Goal: Task Accomplishment & Management: Manage account settings

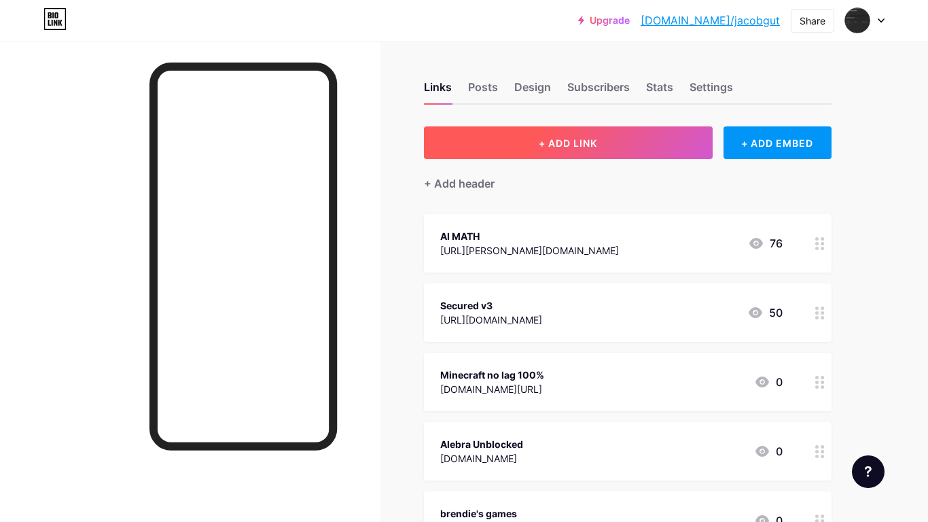
click at [441, 145] on button "+ ADD LINK" at bounding box center [568, 142] width 289 height 33
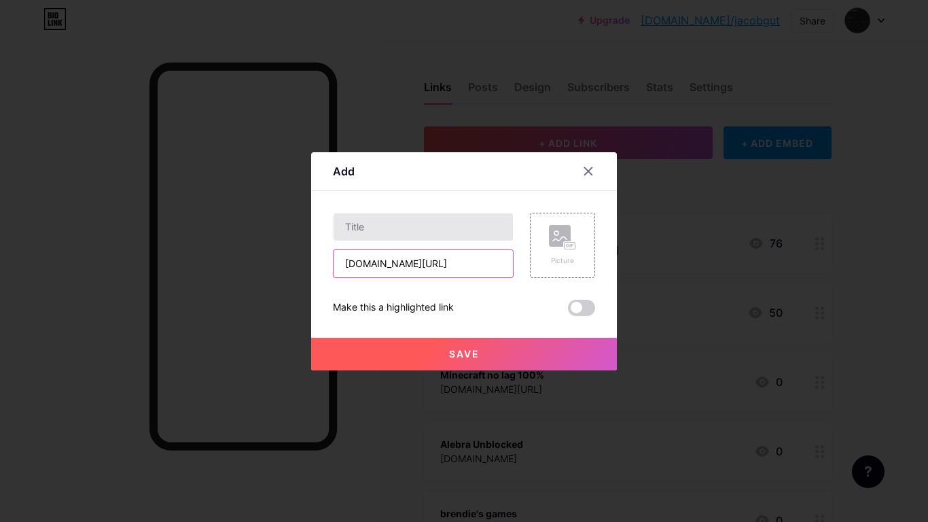
type input "josh100.neocities.org/macvg/featured"
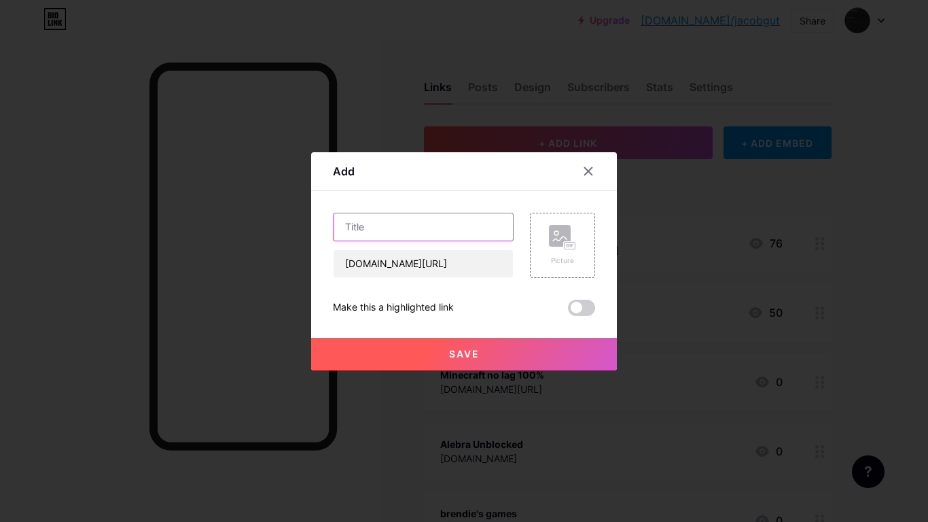
click at [354, 235] on input "text" at bounding box center [423, 226] width 179 height 27
type input "nuevo"
type input "Nuevo macvg"
click at [367, 361] on button "Save" at bounding box center [464, 354] width 306 height 33
